Goal: Check status: Check status

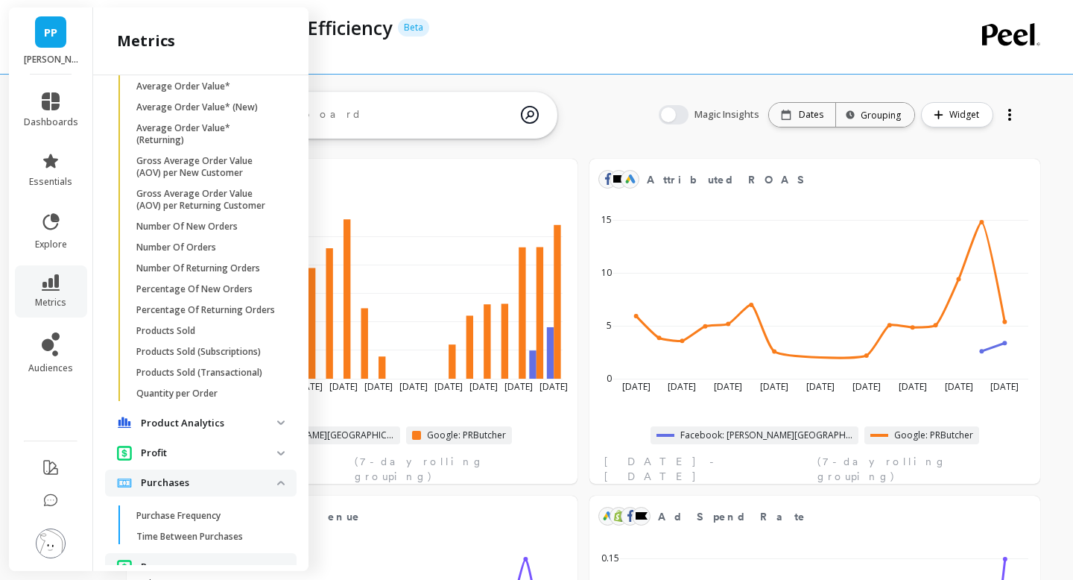
scroll to position [2393, 0]
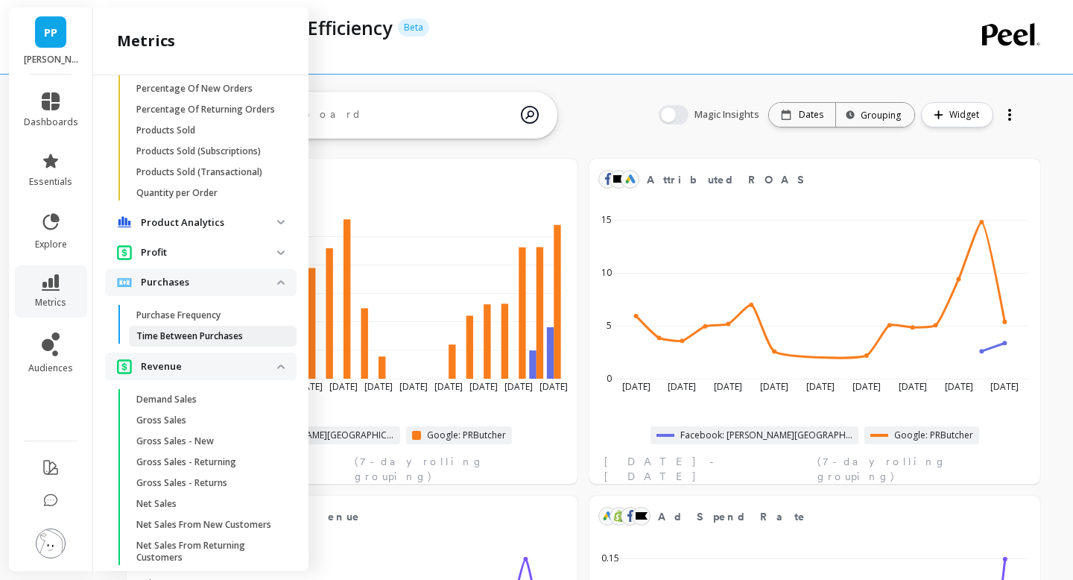
click at [190, 335] on p "Time Between Purchases" at bounding box center [189, 336] width 107 height 12
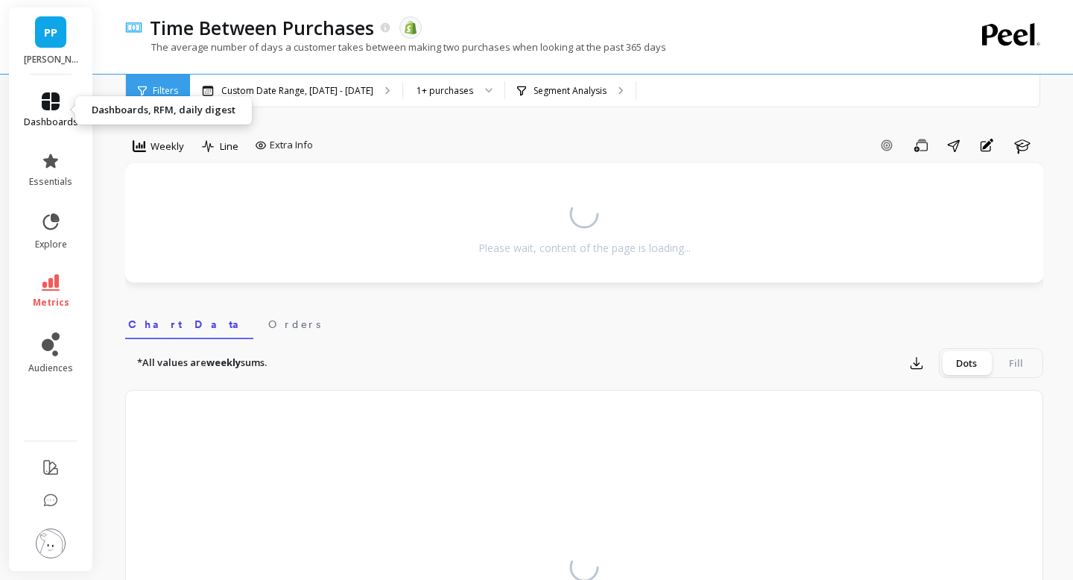
click at [48, 104] on icon at bounding box center [51, 101] width 18 height 18
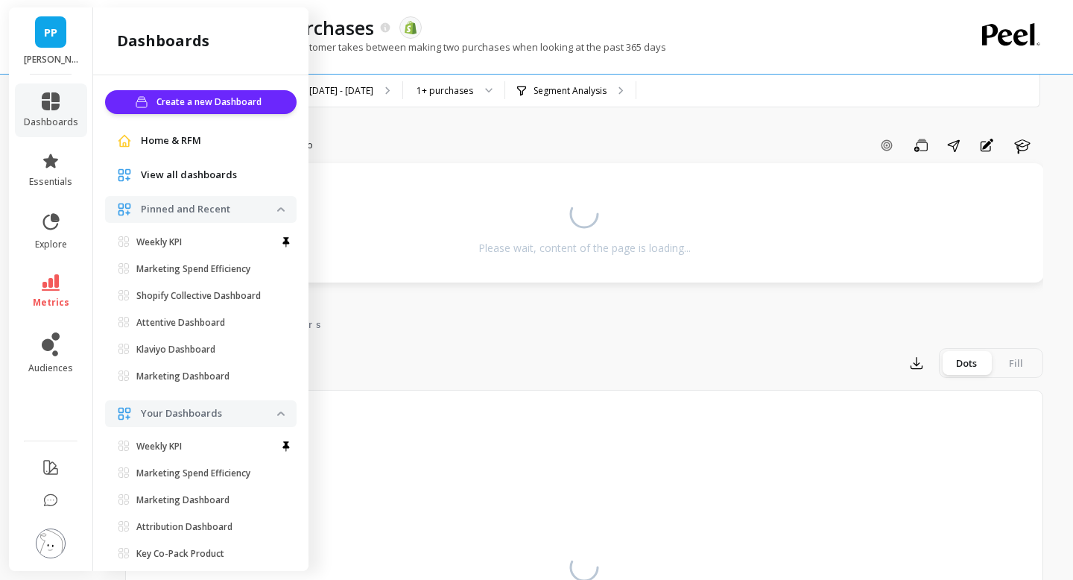
scroll to position [33, 0]
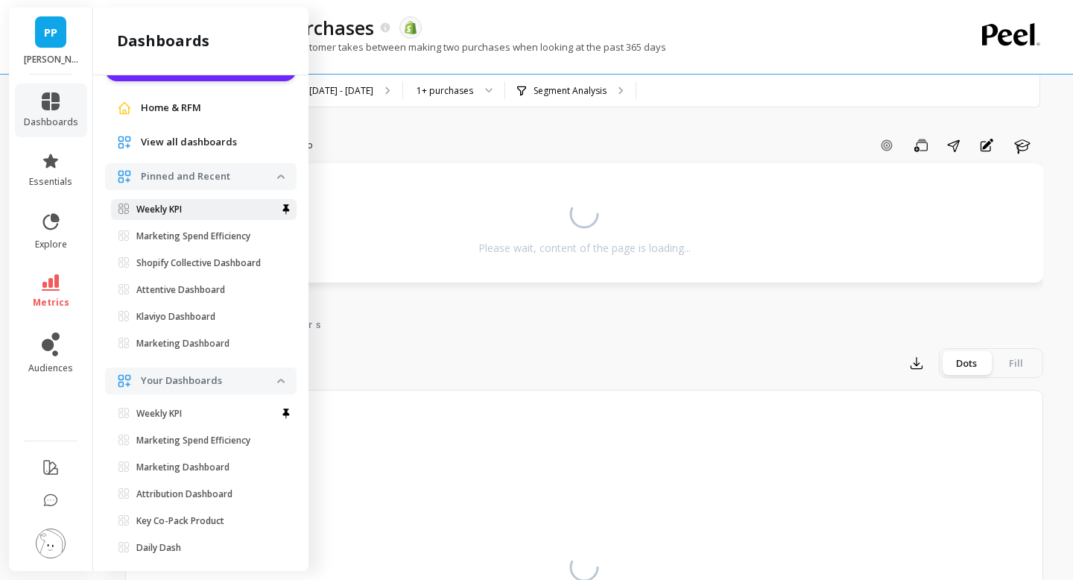
click at [184, 212] on span "Weekly KPI" at bounding box center [198, 209] width 159 height 12
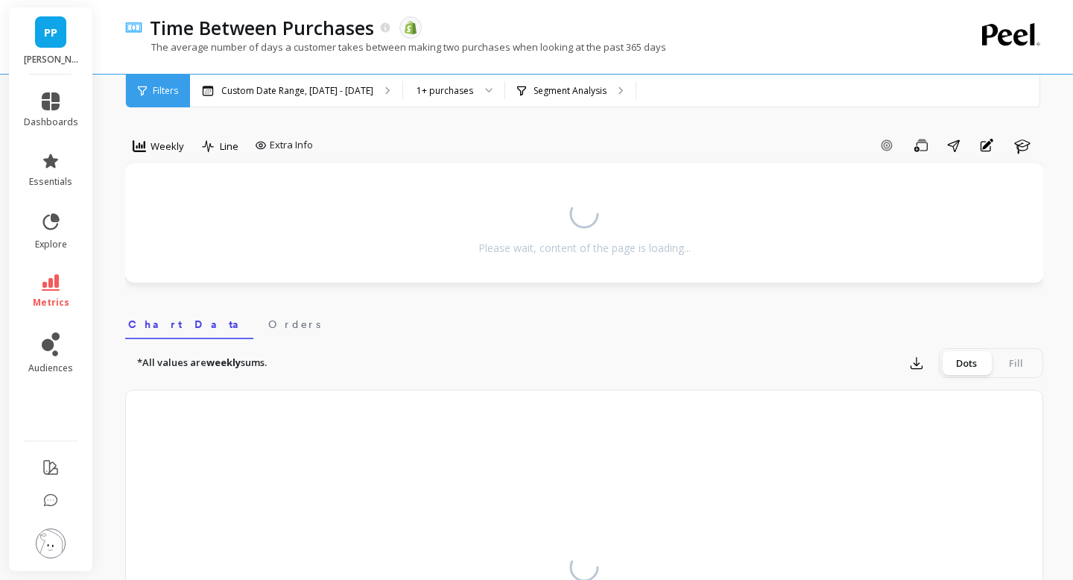
scroll to position [0, 0]
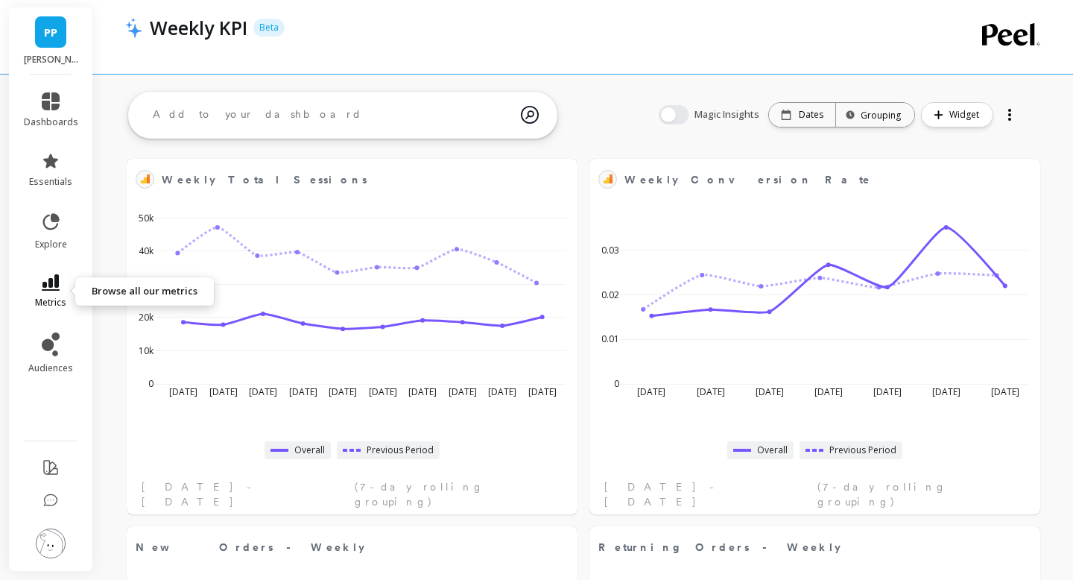
click at [52, 283] on icon at bounding box center [51, 282] width 18 height 16
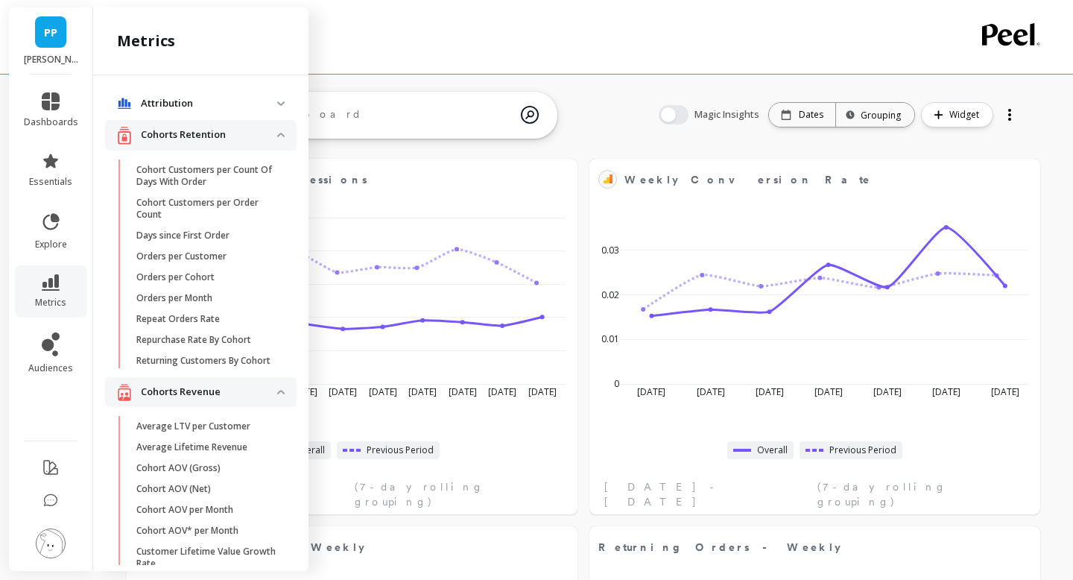
scroll to position [2393, 0]
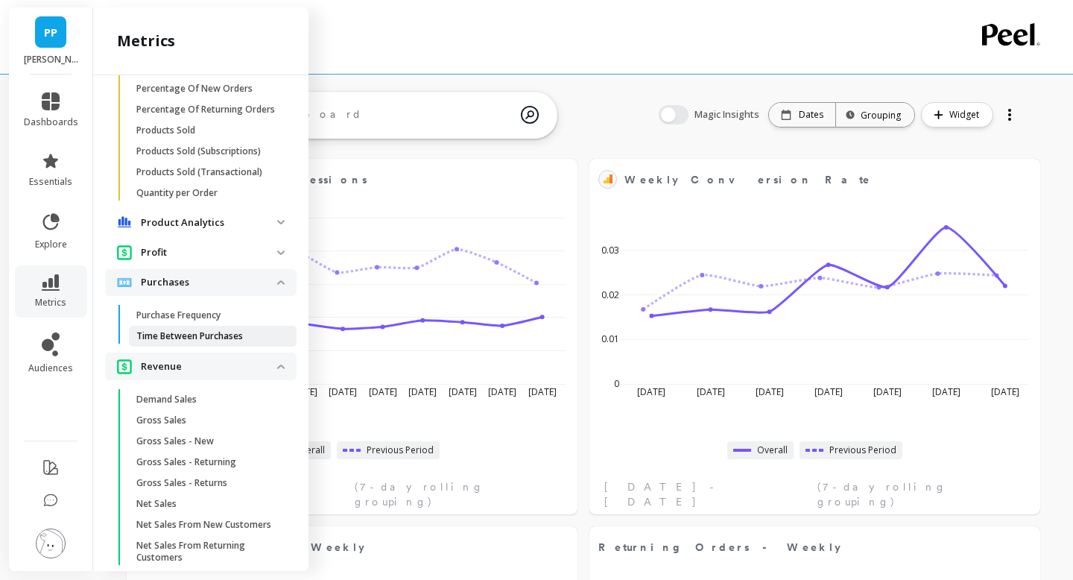
click at [199, 332] on p "Time Between Purchases" at bounding box center [189, 336] width 107 height 12
